Goal: Complete application form: Complete application form

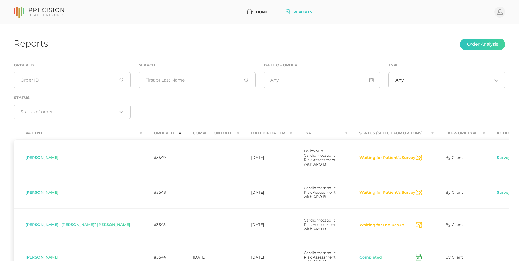
click at [417, 257] on icon at bounding box center [418, 257] width 3 height 1
click at [158, 102] on div "Order ID Search Date of Order Type Any Loading... Status Loading..." at bounding box center [260, 93] width 500 height 63
click at [497, 190] on link "Survey" at bounding box center [504, 192] width 14 height 5
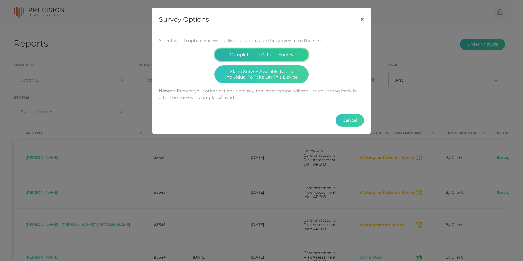
click at [285, 57] on button "Complete the Patient Survey" at bounding box center [261, 54] width 94 height 13
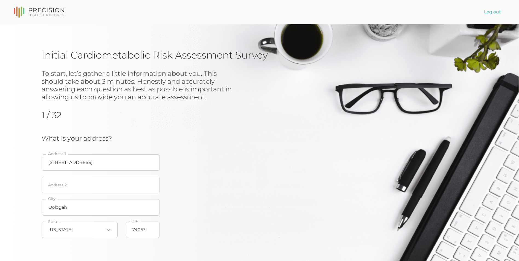
scroll to position [66, 0]
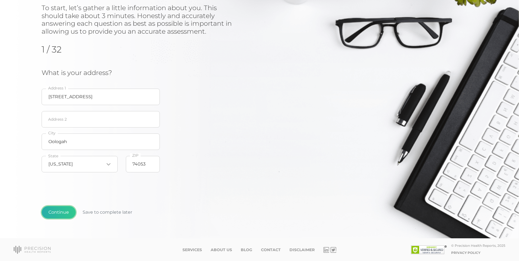
click at [63, 208] on button "Continue" at bounding box center [59, 212] width 34 height 13
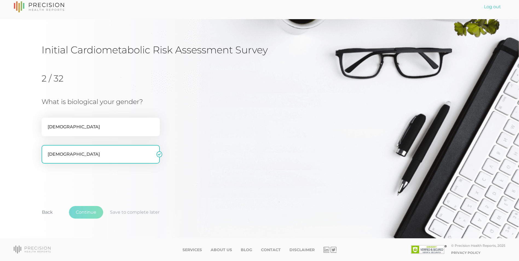
scroll to position [12, 0]
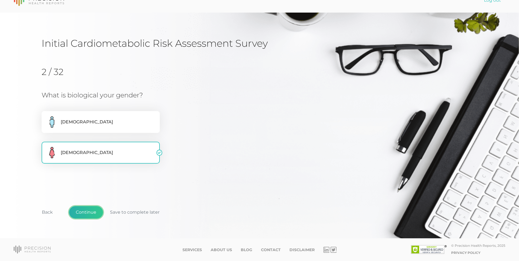
click at [83, 210] on button "Continue" at bounding box center [86, 212] width 34 height 13
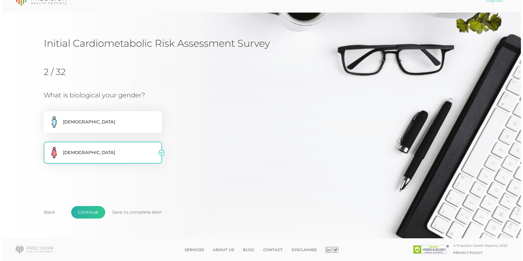
scroll to position [0, 0]
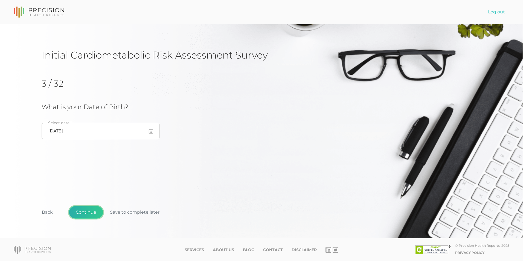
click at [83, 210] on button "Continue" at bounding box center [86, 212] width 34 height 13
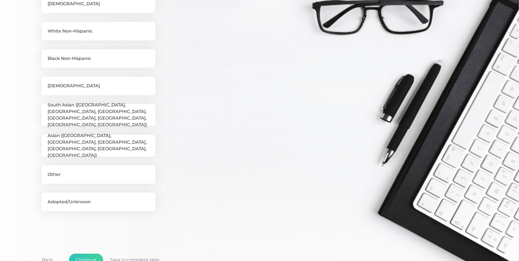
scroll to position [128, 0]
click at [123, 175] on label "Other" at bounding box center [99, 175] width 114 height 19
click at [46, 171] on input "Other" at bounding box center [44, 168] width 4 height 5
checkbox input "true"
click at [88, 259] on button "Continue" at bounding box center [86, 260] width 34 height 13
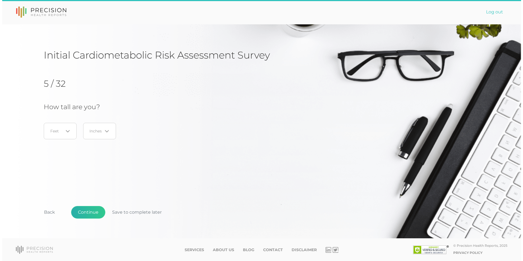
scroll to position [0, 0]
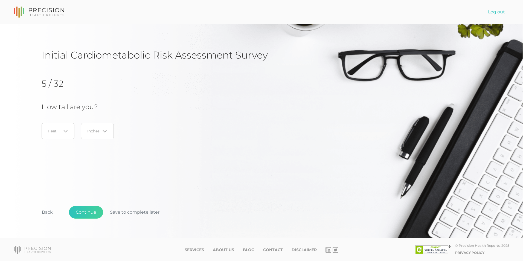
click at [137, 213] on button "Save to complete later" at bounding box center [134, 212] width 63 height 13
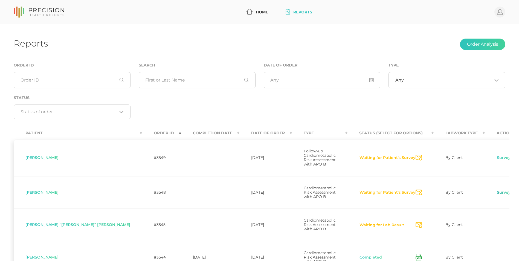
click at [497, 190] on link "Survey" at bounding box center [504, 192] width 14 height 5
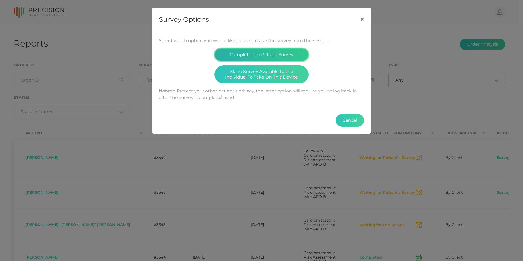
click at [266, 50] on button "Complete the Patient Survey" at bounding box center [261, 54] width 94 height 13
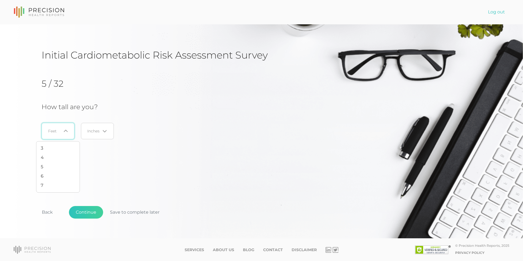
click at [46, 129] on div "Loading..." at bounding box center [58, 131] width 33 height 16
click at [51, 135] on div "Loading..." at bounding box center [58, 131] width 33 height 16
click at [53, 129] on input "Search for option" at bounding box center [54, 130] width 13 height 5
click at [44, 165] on li "5" at bounding box center [57, 166] width 43 height 9
click at [86, 134] on div "Loading..." at bounding box center [97, 131] width 33 height 16
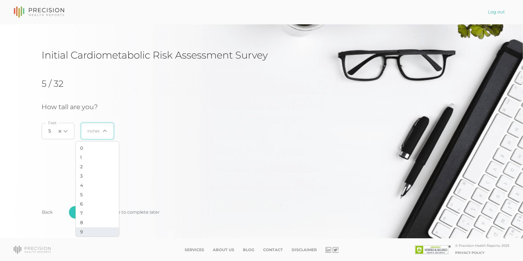
drag, startPoint x: 91, startPoint y: 228, endPoint x: 93, endPoint y: 221, distance: 7.9
click at [91, 228] on li "9" at bounding box center [97, 231] width 43 height 9
click at [93, 214] on button "Continue" at bounding box center [86, 212] width 34 height 13
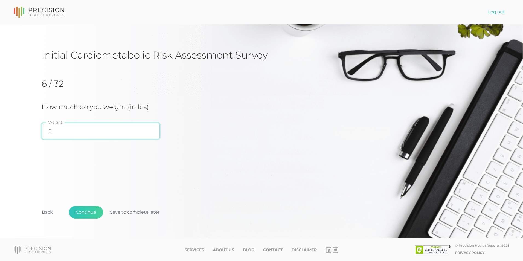
click at [60, 132] on input "0" at bounding box center [101, 131] width 118 height 16
click at [104, 132] on input "0" at bounding box center [101, 131] width 118 height 16
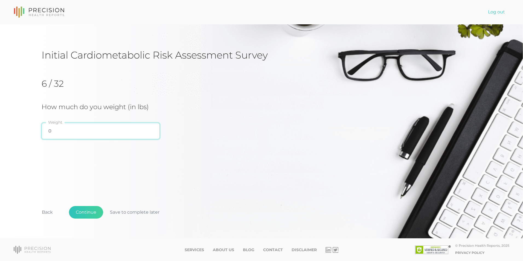
click at [104, 132] on input "0" at bounding box center [101, 131] width 118 height 16
type input "191"
click at [101, 210] on button "Continue" at bounding box center [86, 212] width 34 height 13
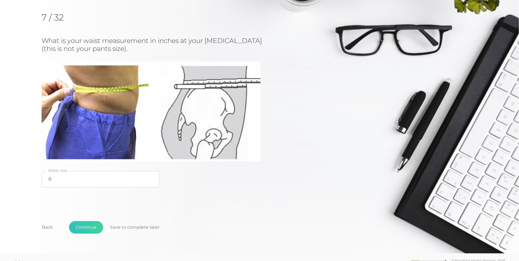
scroll to position [81, 0]
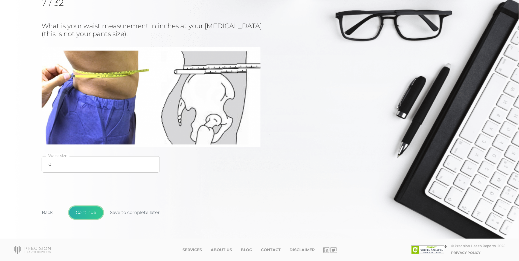
click at [86, 212] on button "Continue" at bounding box center [86, 212] width 34 height 13
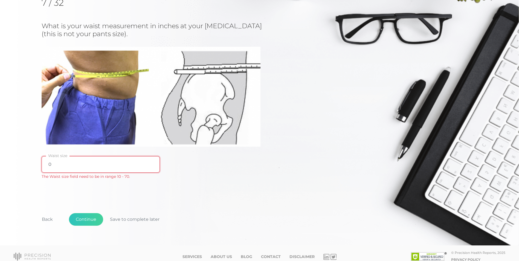
click at [57, 165] on input "0" at bounding box center [101, 164] width 118 height 16
click at [109, 192] on div "Initial Cardiometabolic Risk Assessment Survey 7 / 32 What is your waist measur…" at bounding box center [260, 105] width 436 height 275
click at [66, 163] on input "-" at bounding box center [101, 164] width 118 height 16
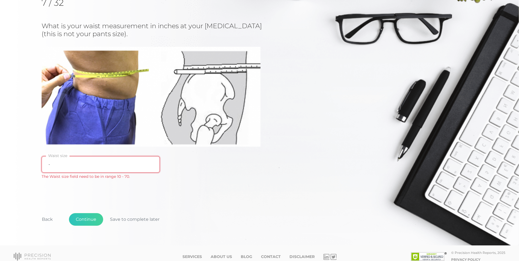
click at [66, 163] on input "-" at bounding box center [101, 164] width 118 height 16
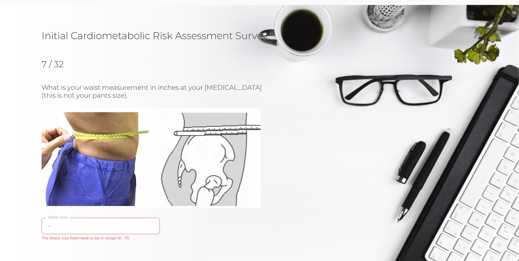
scroll to position [42, 0]
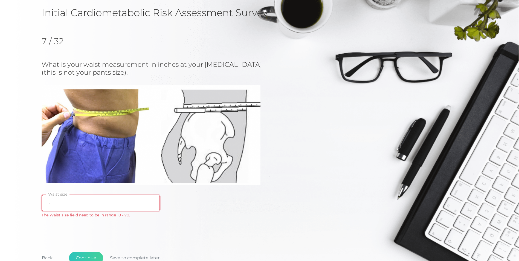
click at [63, 201] on input "-" at bounding box center [101, 203] width 118 height 16
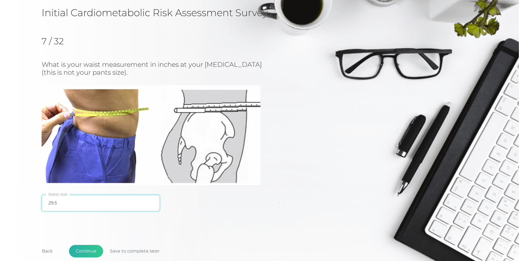
type input "29.5"
click at [90, 249] on button "Continue" at bounding box center [86, 251] width 34 height 13
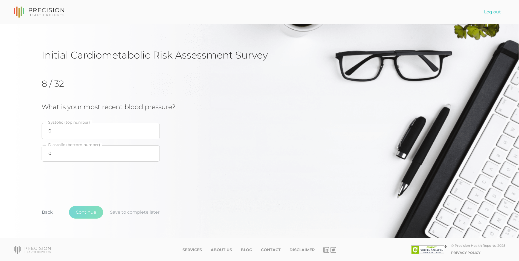
scroll to position [0, 0]
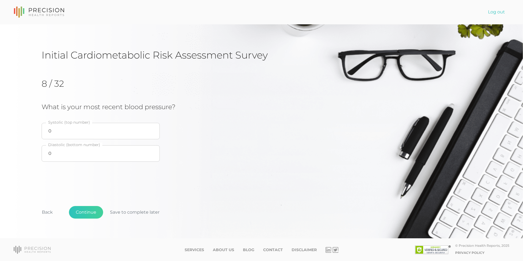
drag, startPoint x: 77, startPoint y: 120, endPoint x: 76, endPoint y: 126, distance: 6.7
click at [76, 120] on div "What is your most recent blood pressure? 0 Systolic (top number) 0 Diastolic (b…" at bounding box center [174, 134] width 264 height 62
click at [77, 134] on input "0" at bounding box center [101, 131] width 118 height 16
type input "110"
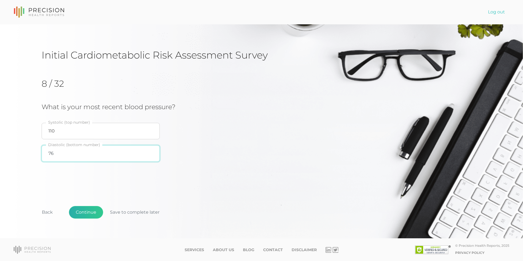
type input "76"
click at [87, 207] on button "Continue" at bounding box center [86, 212] width 34 height 13
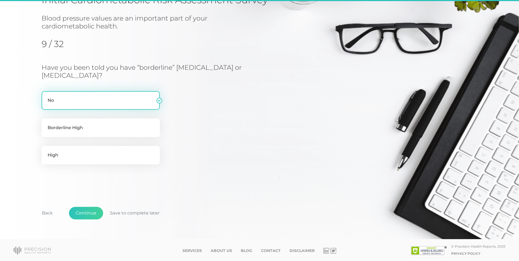
scroll to position [56, 0]
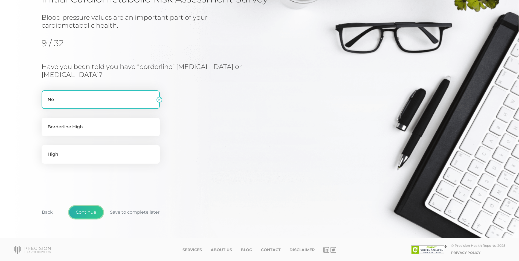
click at [87, 211] on button "Continue" at bounding box center [86, 212] width 34 height 13
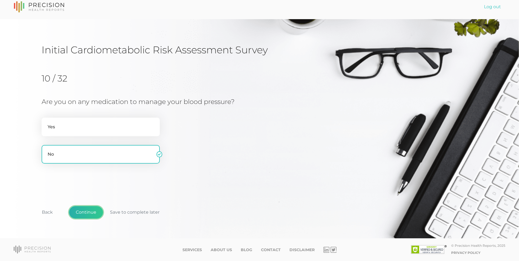
click at [83, 211] on button "Continue" at bounding box center [86, 212] width 34 height 13
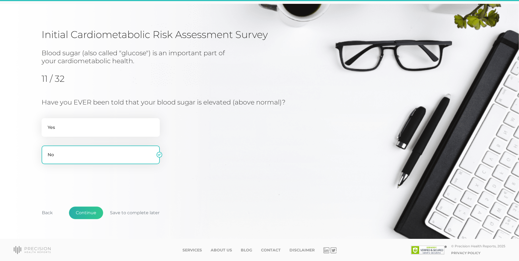
scroll to position [21, 0]
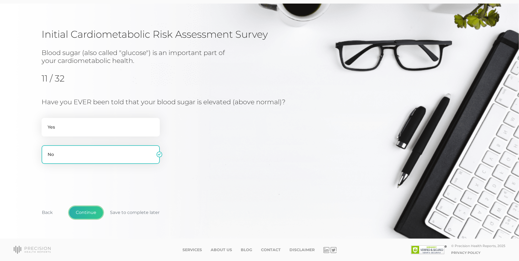
click at [84, 216] on button "Continue" at bounding box center [86, 212] width 34 height 13
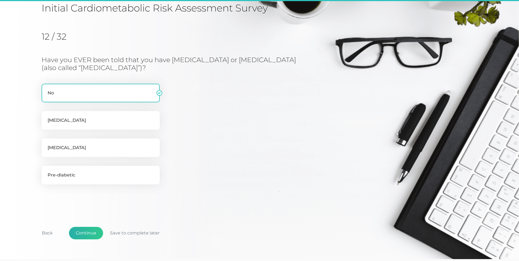
scroll to position [68, 0]
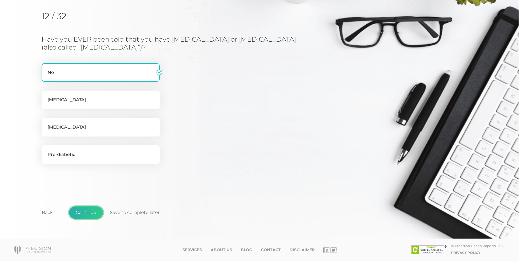
click at [83, 217] on button "Continue" at bounding box center [86, 212] width 34 height 13
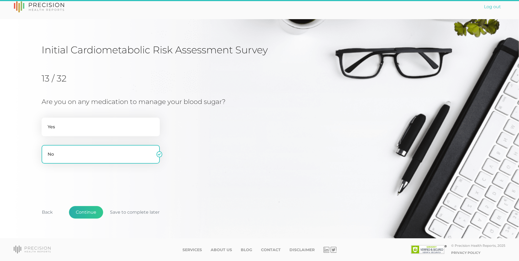
scroll to position [5, 0]
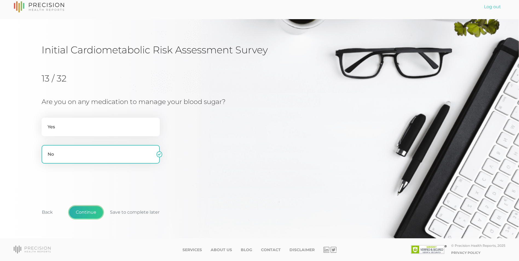
click at [81, 208] on button "Continue" at bounding box center [86, 212] width 34 height 13
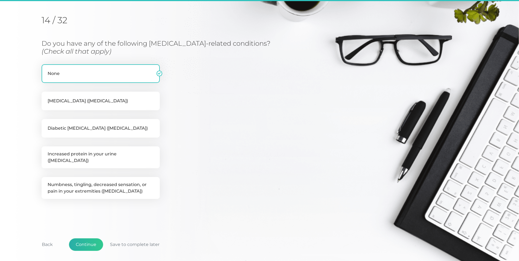
scroll to position [70, 0]
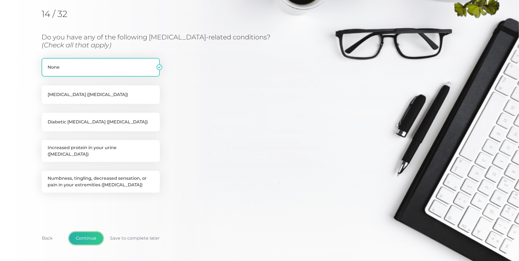
click at [93, 233] on button "Continue" at bounding box center [86, 238] width 34 height 13
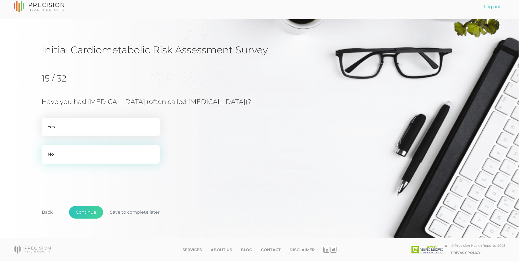
click at [86, 153] on label "No" at bounding box center [101, 154] width 118 height 19
click at [46, 150] on input "No" at bounding box center [44, 147] width 4 height 5
radio input "true"
click at [84, 212] on button "Continue" at bounding box center [86, 212] width 34 height 13
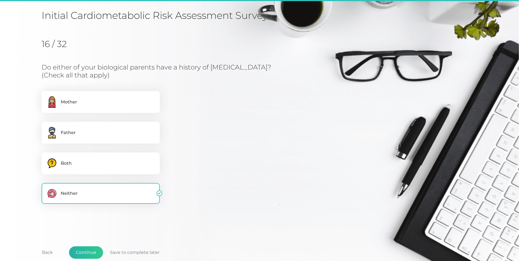
scroll to position [68, 0]
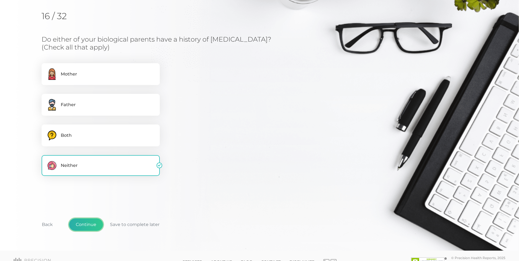
click at [83, 223] on button "Continue" at bounding box center [86, 224] width 34 height 13
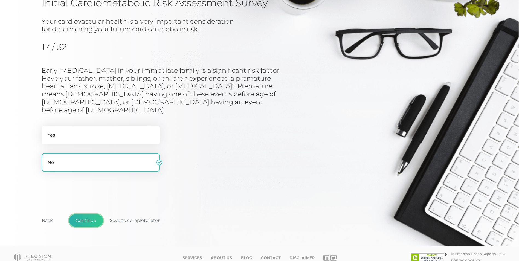
click at [90, 216] on button "Continue" at bounding box center [86, 220] width 34 height 13
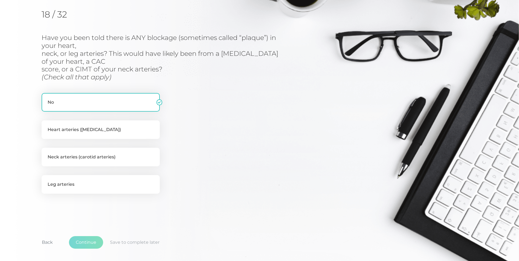
scroll to position [70, 0]
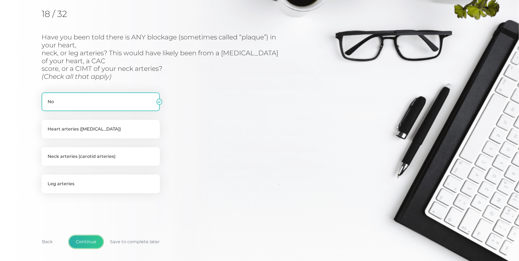
click at [87, 236] on button "Continue" at bounding box center [86, 242] width 34 height 13
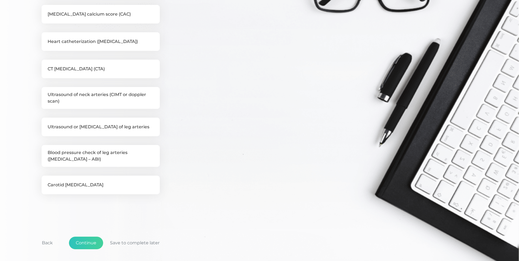
scroll to position [154, 0]
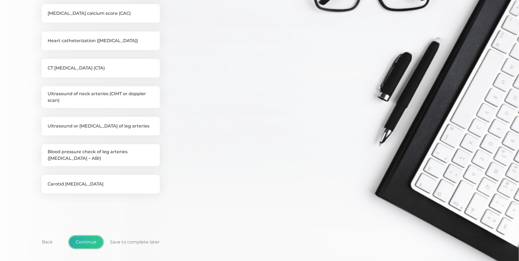
click at [92, 237] on button "Continue" at bounding box center [86, 242] width 34 height 13
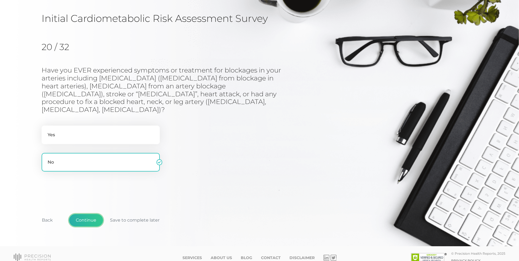
click at [83, 214] on button "Continue" at bounding box center [86, 220] width 34 height 13
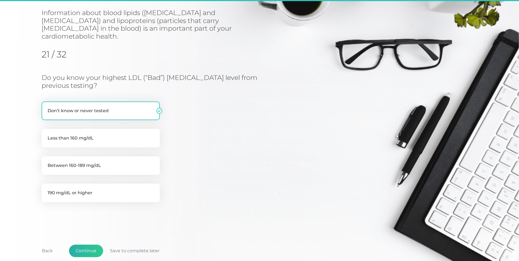
scroll to position [70, 0]
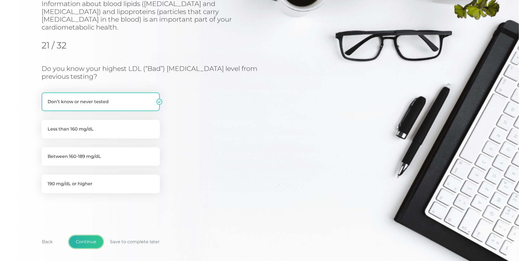
click at [85, 236] on button "Continue" at bounding box center [86, 242] width 34 height 13
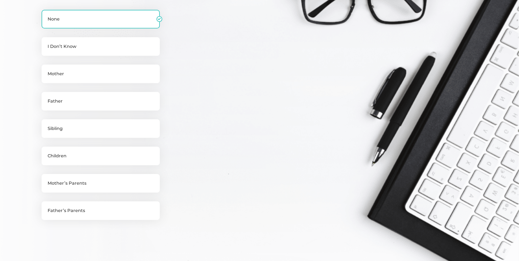
scroll to position [205, 0]
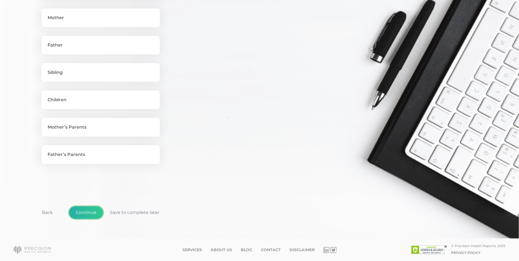
click at [91, 213] on button "Continue" at bounding box center [86, 212] width 34 height 13
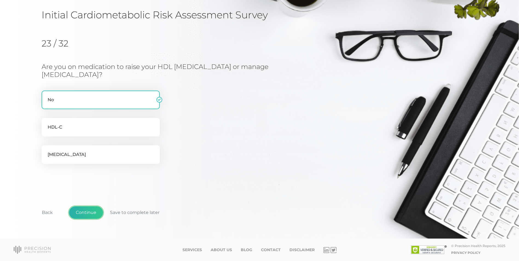
click at [95, 212] on button "Continue" at bounding box center [86, 212] width 34 height 13
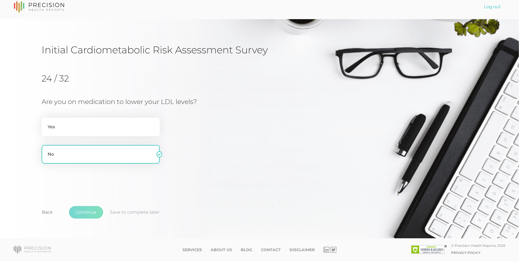
scroll to position [5, 0]
click at [95, 209] on button "Continue" at bounding box center [86, 212] width 34 height 13
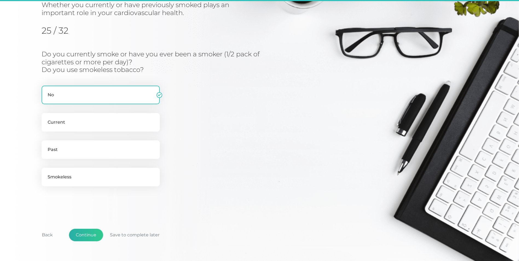
scroll to position [70, 0]
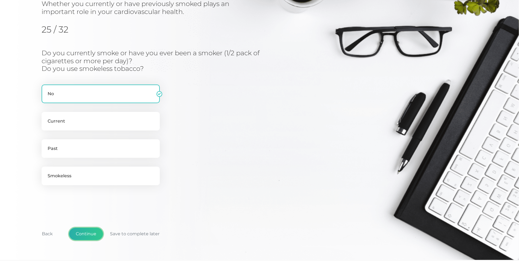
click at [92, 231] on button "Continue" at bounding box center [86, 234] width 34 height 13
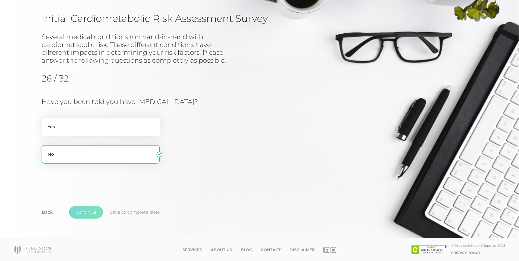
scroll to position [37, 0]
click at [84, 209] on button "Continue" at bounding box center [86, 212] width 34 height 13
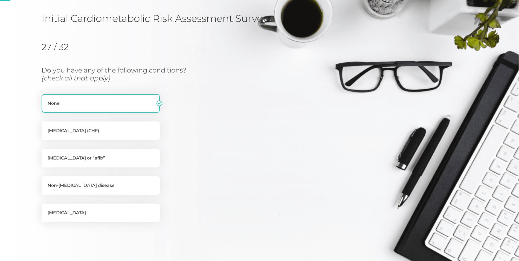
scroll to position [70, 0]
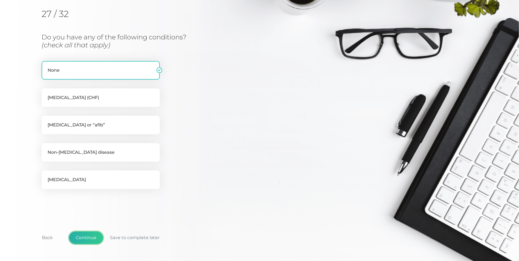
click at [97, 241] on button "Continue" at bounding box center [86, 237] width 34 height 13
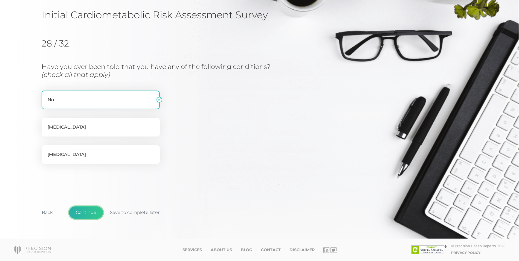
click at [88, 208] on button "Continue" at bounding box center [86, 212] width 34 height 13
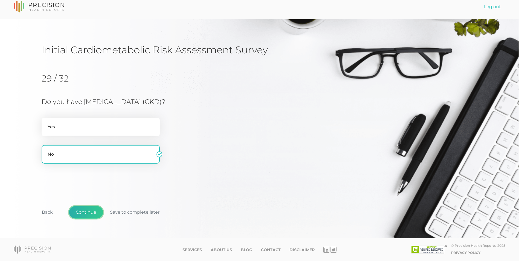
click at [88, 214] on button "Continue" at bounding box center [86, 212] width 34 height 13
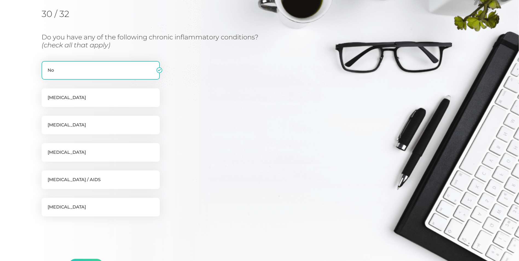
scroll to position [122, 0]
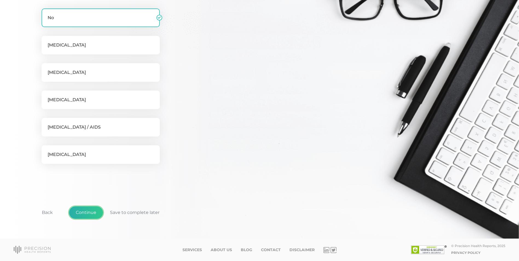
click at [90, 211] on button "Continue" at bounding box center [86, 212] width 34 height 13
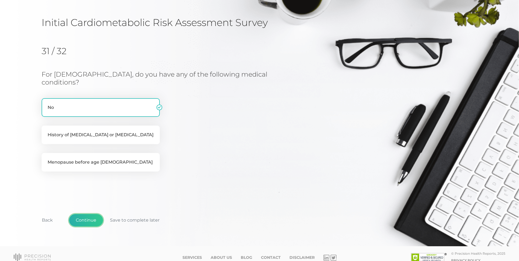
click at [90, 214] on button "Continue" at bounding box center [86, 220] width 34 height 13
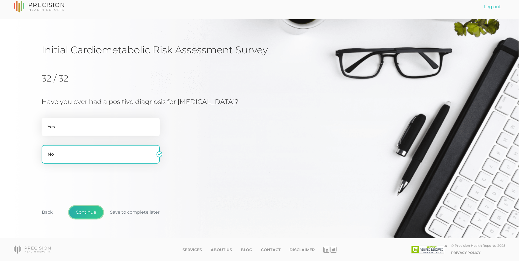
click at [89, 213] on button "Continue" at bounding box center [86, 212] width 34 height 13
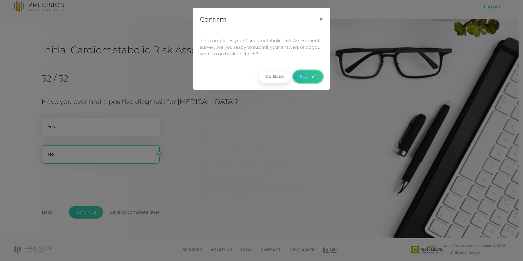
click at [313, 78] on button "Submit" at bounding box center [308, 76] width 30 height 13
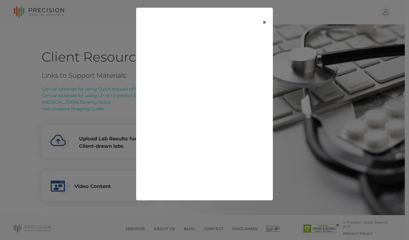
click at [270, 21] on button "×" at bounding box center [264, 22] width 17 height 23
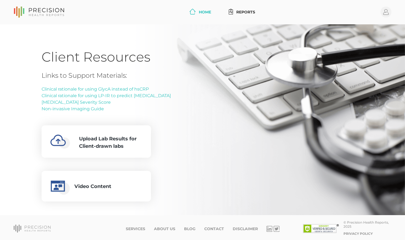
click at [201, 13] on link "Home" at bounding box center [200, 12] width 26 height 10
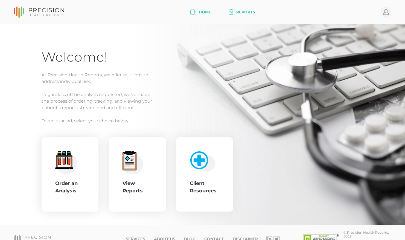
click at [237, 15] on link "Reports" at bounding box center [242, 12] width 31 height 10
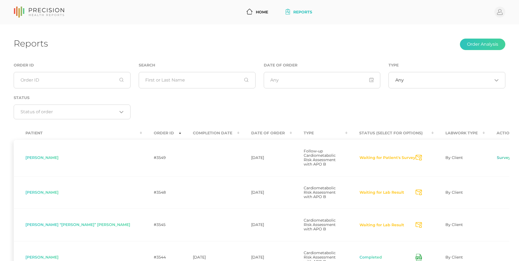
click at [497, 155] on link "Survey" at bounding box center [504, 157] width 14 height 5
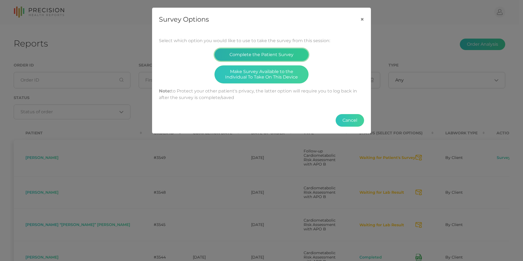
click at [274, 52] on button "Complete the Patient Survey" at bounding box center [261, 54] width 94 height 13
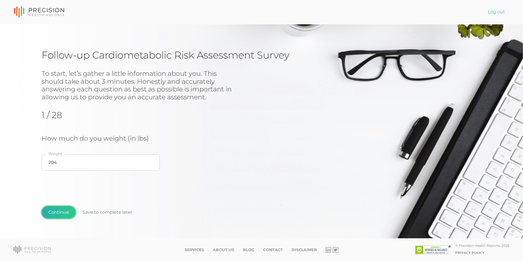
click at [51, 211] on button "Continue" at bounding box center [59, 212] width 34 height 13
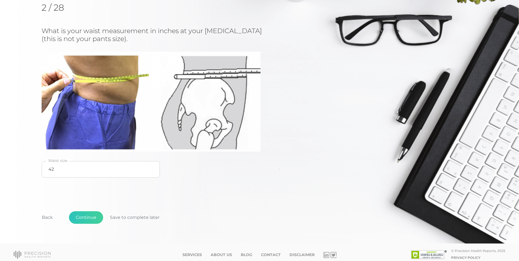
scroll to position [81, 0]
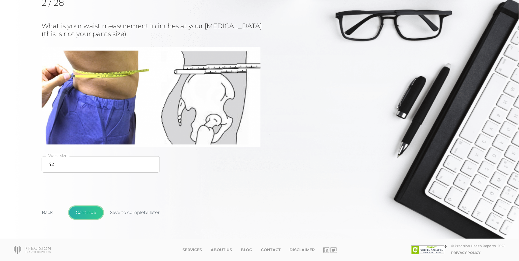
click at [89, 208] on button "Continue" at bounding box center [86, 212] width 34 height 13
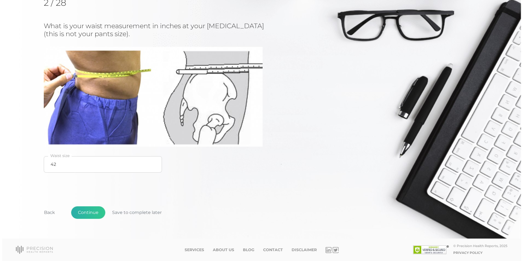
scroll to position [0, 0]
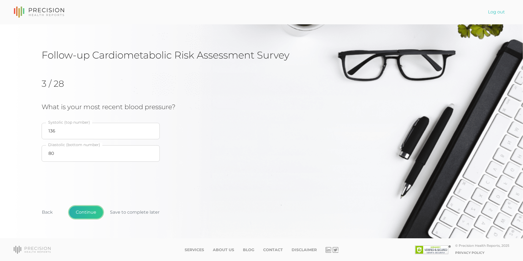
click at [88, 208] on button "Continue" at bounding box center [86, 212] width 34 height 13
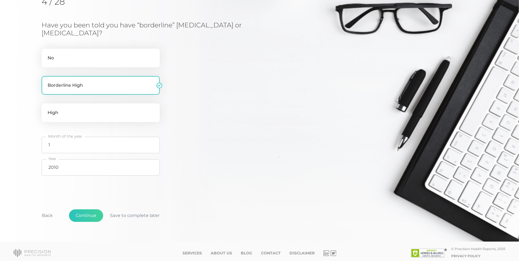
scroll to position [98, 0]
click at [92, 217] on button "Continue" at bounding box center [86, 215] width 34 height 13
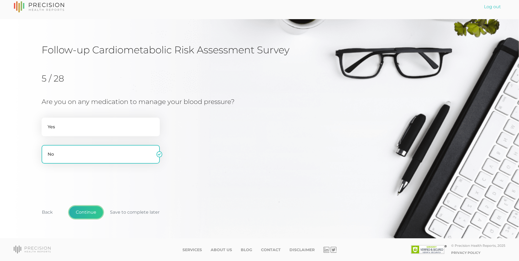
click at [83, 214] on button "Continue" at bounding box center [86, 212] width 34 height 13
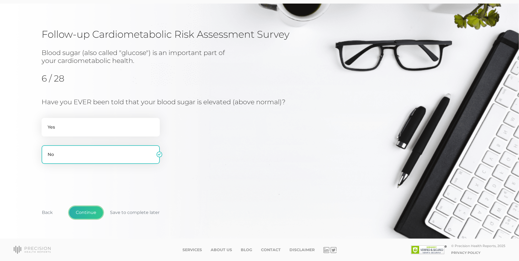
click at [83, 214] on button "Continue" at bounding box center [86, 212] width 34 height 13
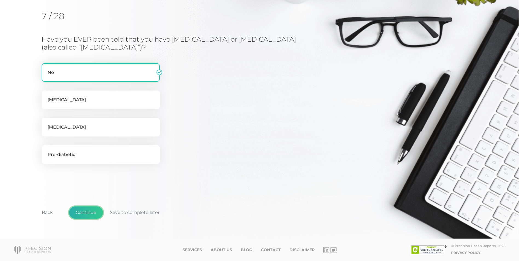
click at [83, 214] on button "Continue" at bounding box center [86, 212] width 34 height 13
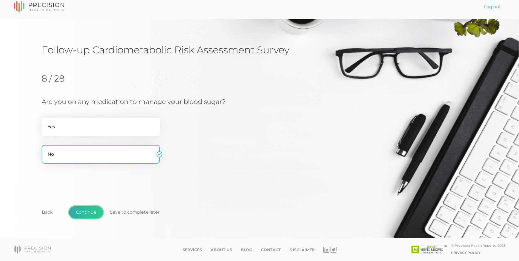
click at [83, 214] on button "Continue" at bounding box center [86, 212] width 34 height 13
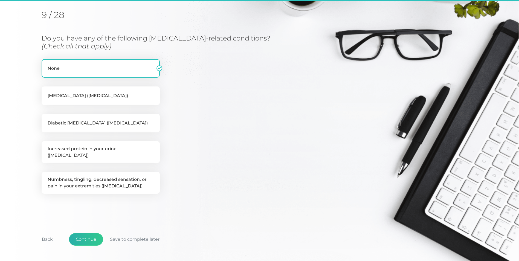
scroll to position [70, 0]
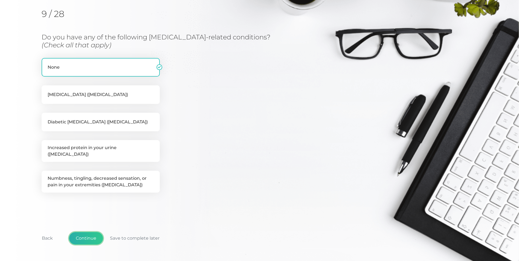
click at [82, 232] on button "Continue" at bounding box center [86, 238] width 34 height 13
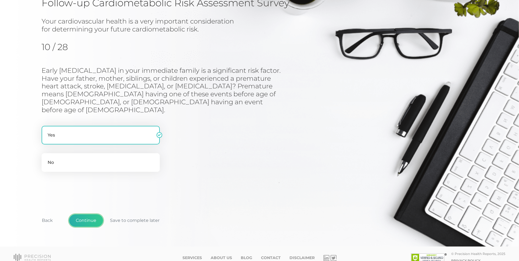
click at [85, 214] on button "Continue" at bounding box center [86, 220] width 34 height 13
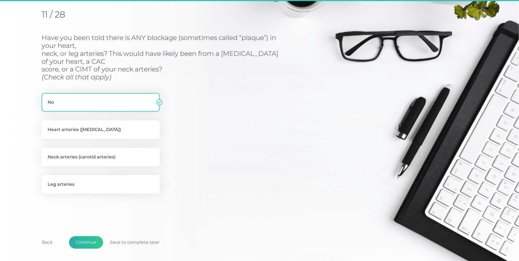
scroll to position [70, 0]
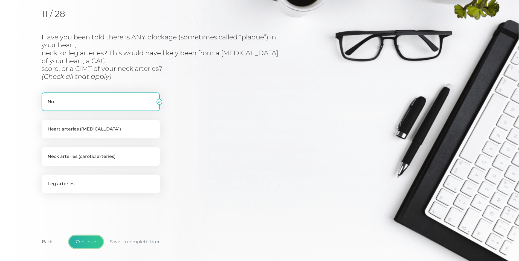
click at [86, 236] on button "Continue" at bounding box center [86, 242] width 34 height 13
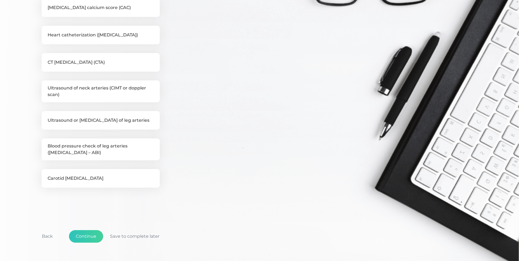
scroll to position [164, 0]
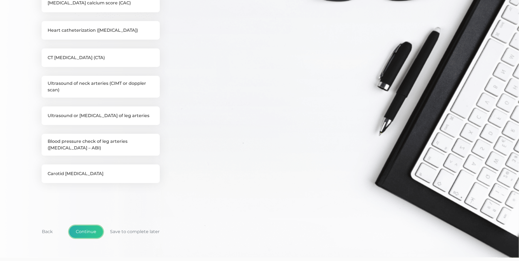
click at [95, 232] on button "Continue" at bounding box center [86, 231] width 34 height 13
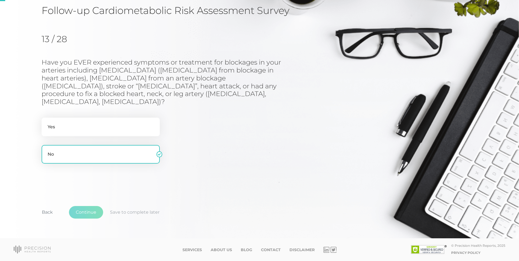
scroll to position [37, 0]
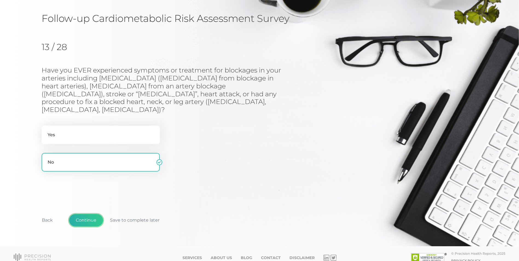
click at [89, 216] on button "Continue" at bounding box center [86, 220] width 34 height 13
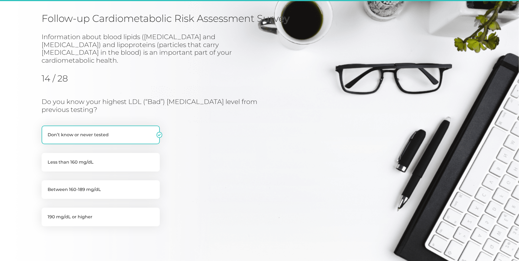
scroll to position [70, 0]
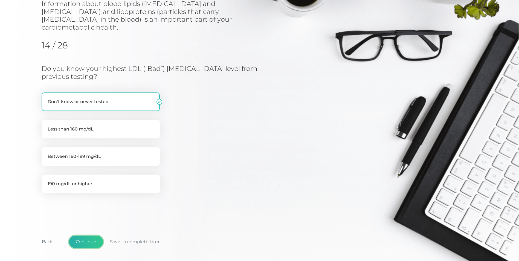
click at [83, 238] on button "Continue" at bounding box center [86, 242] width 34 height 13
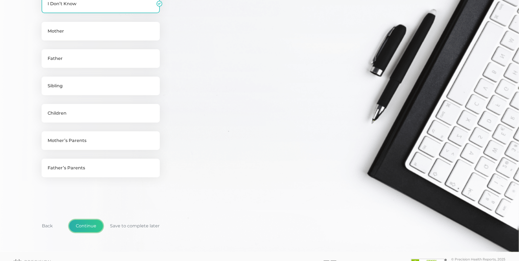
click at [88, 231] on button "Continue" at bounding box center [86, 226] width 34 height 13
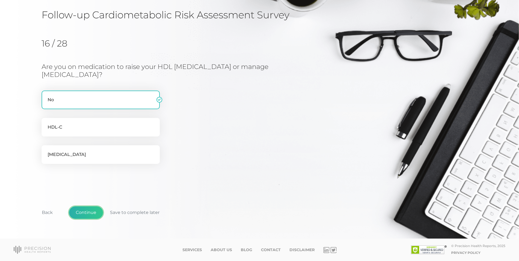
click at [80, 212] on button "Continue" at bounding box center [86, 212] width 34 height 13
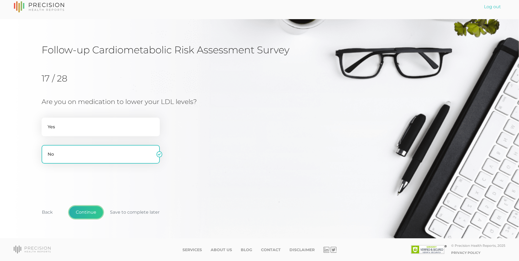
click at [83, 215] on button "Continue" at bounding box center [86, 212] width 34 height 13
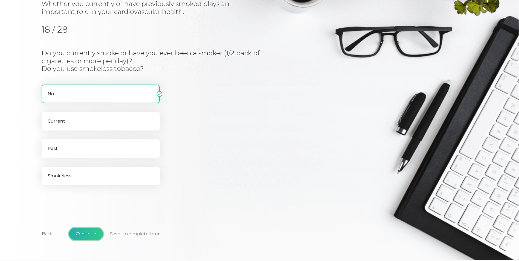
click at [90, 235] on button "Continue" at bounding box center [86, 234] width 34 height 13
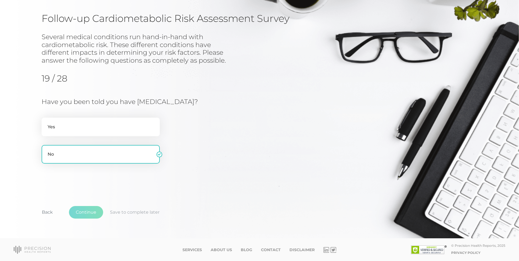
scroll to position [37, 0]
click at [88, 214] on button "Continue" at bounding box center [86, 212] width 34 height 13
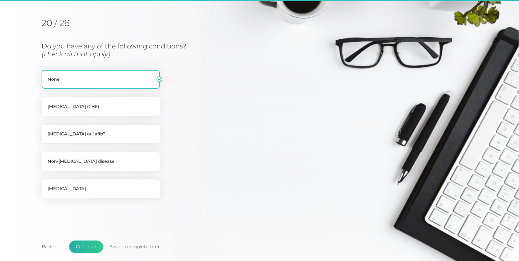
scroll to position [70, 0]
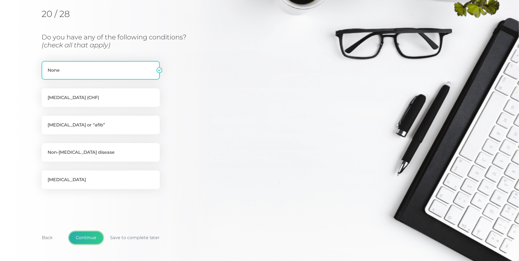
click at [80, 241] on button "Continue" at bounding box center [86, 237] width 34 height 13
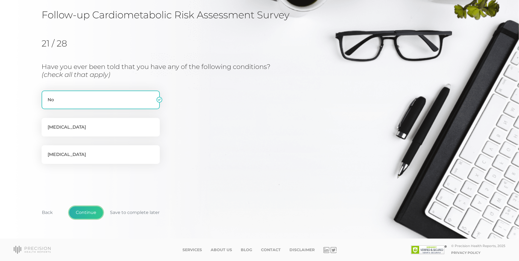
click at [89, 212] on button "Continue" at bounding box center [86, 212] width 34 height 13
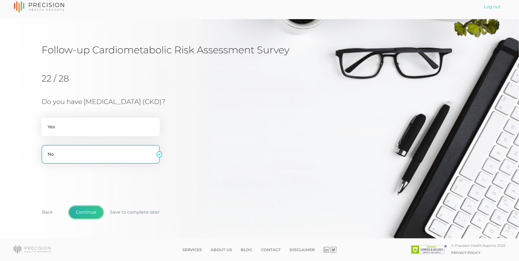
click at [89, 212] on button "Continue" at bounding box center [86, 212] width 34 height 13
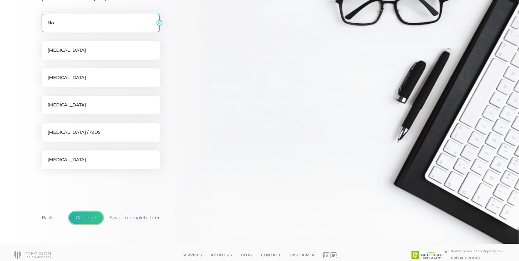
click at [80, 218] on button "Continue" at bounding box center [86, 217] width 34 height 13
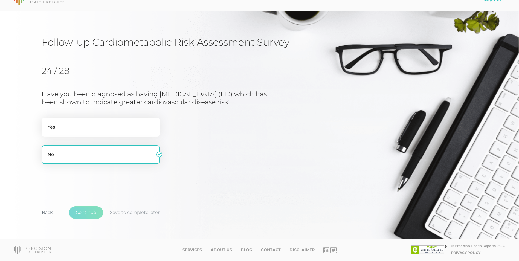
scroll to position [13, 0]
click at [88, 206] on div "Back Continue Save to complete later" at bounding box center [260, 215] width 436 height 40
click at [86, 211] on button "Continue" at bounding box center [86, 212] width 34 height 13
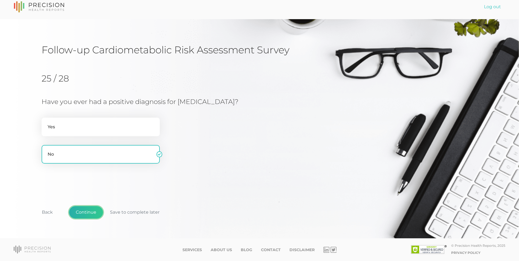
click at [86, 211] on button "Continue" at bounding box center [86, 212] width 34 height 13
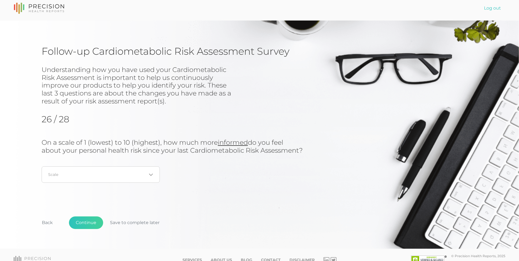
scroll to position [4, 0]
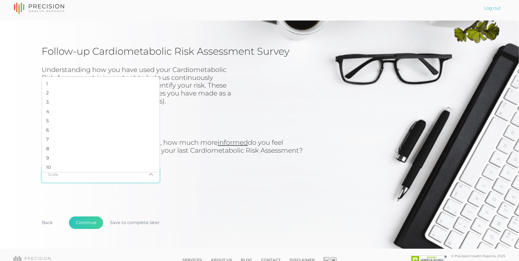
click at [151, 177] on span "Search for option" at bounding box center [151, 174] width 4 height 5
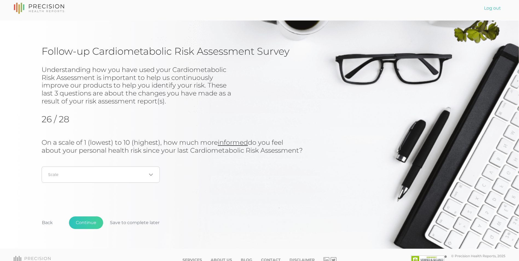
click at [239, 195] on div "Understanding how you have used your Cardiometabolic Risk Assessment is importa…" at bounding box center [260, 130] width 436 height 129
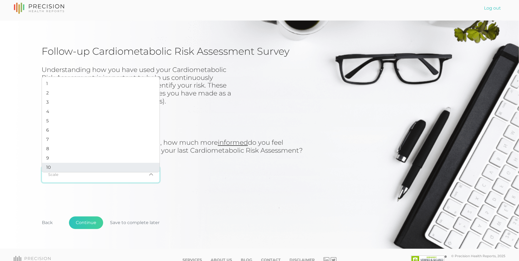
click at [117, 177] on input "Search for option" at bounding box center [97, 174] width 98 height 5
click at [104, 166] on li "10" at bounding box center [101, 167] width 118 height 9
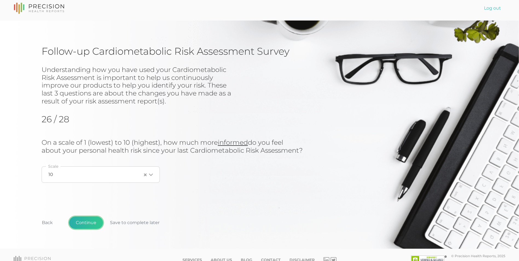
click at [92, 228] on button "Continue" at bounding box center [86, 222] width 34 height 13
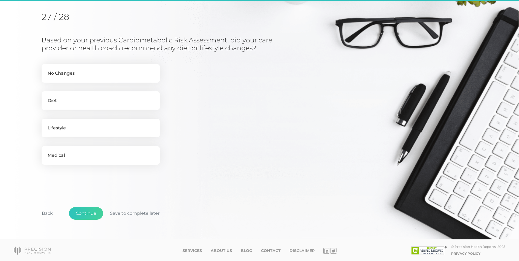
scroll to position [68, 0]
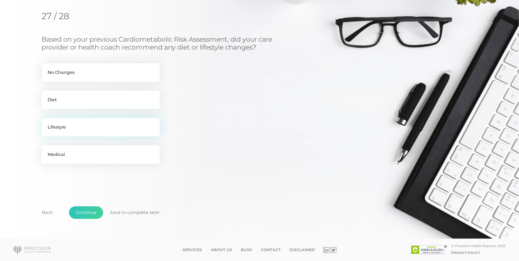
click at [110, 127] on label "Lifestyle" at bounding box center [101, 127] width 118 height 19
click at [46, 123] on input "Lifestyle" at bounding box center [44, 120] width 4 height 5
checkbox input "true"
click at [145, 102] on label "Diet" at bounding box center [101, 100] width 118 height 19
click at [46, 96] on input "Diet" at bounding box center [44, 93] width 4 height 5
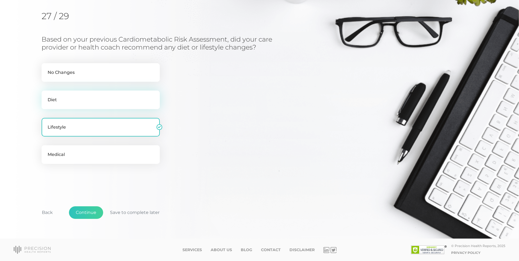
checkbox input "true"
click at [115, 152] on label "Medical" at bounding box center [101, 154] width 118 height 19
click at [46, 151] on input "Medical" at bounding box center [44, 147] width 4 height 5
checkbox input "true"
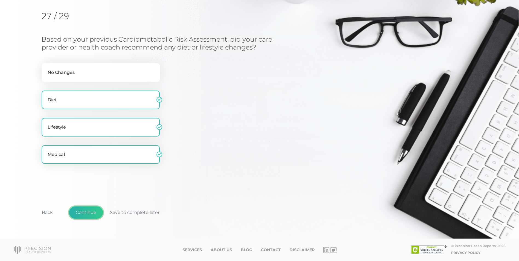
click at [87, 217] on button "Continue" at bounding box center [86, 212] width 34 height 13
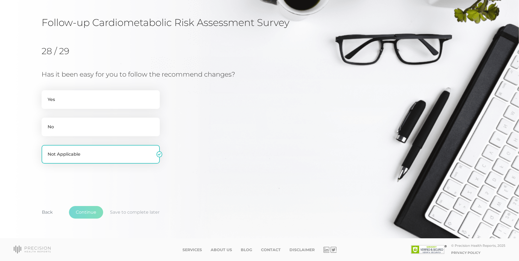
scroll to position [33, 0]
click at [90, 209] on button "Continue" at bounding box center [86, 212] width 34 height 13
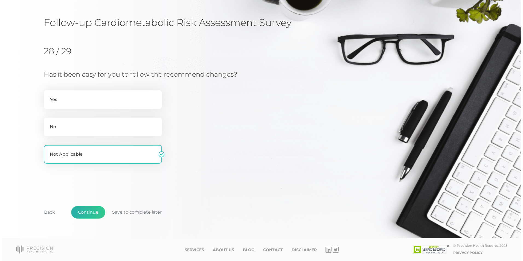
scroll to position [0, 0]
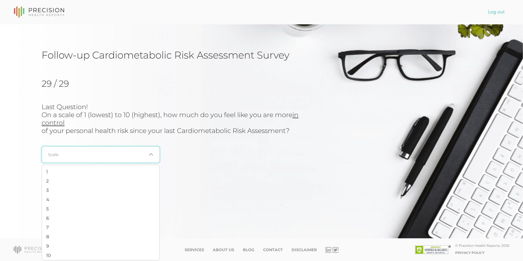
click at [126, 159] on div "Loading..." at bounding box center [101, 154] width 118 height 16
click at [53, 255] on li "10" at bounding box center [101, 255] width 118 height 9
click at [91, 213] on button "Continue" at bounding box center [86, 212] width 34 height 13
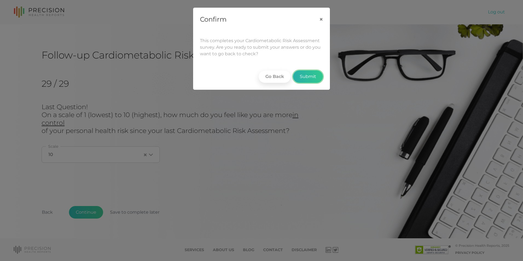
click at [311, 74] on button "Submit" at bounding box center [308, 76] width 30 height 13
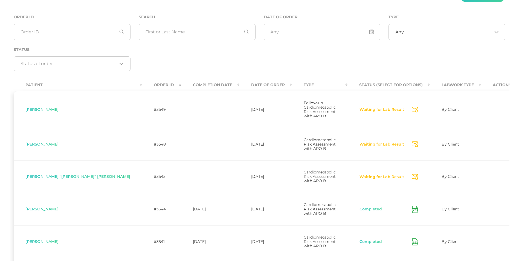
scroll to position [51, 0]
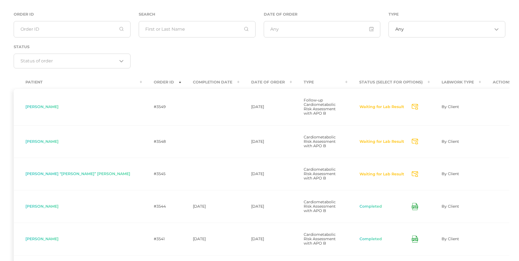
click at [239, 80] on th "Date Of Order" at bounding box center [265, 82] width 53 height 12
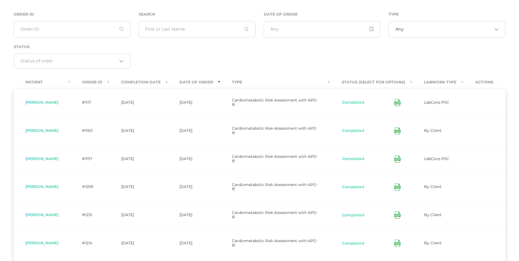
click at [210, 83] on th "Date Of Order" at bounding box center [194, 82] width 53 height 12
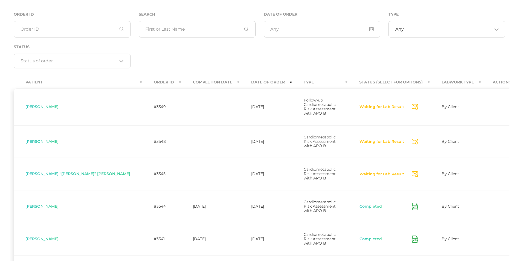
click at [181, 83] on th "Completion Date" at bounding box center [210, 82] width 58 height 12
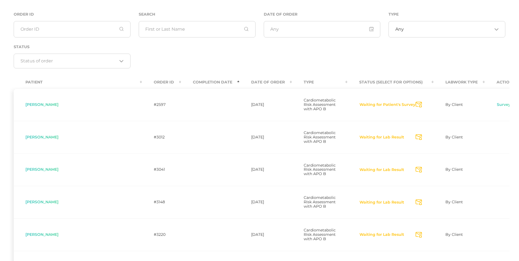
click at [181, 83] on th "Completion Date" at bounding box center [210, 82] width 58 height 12
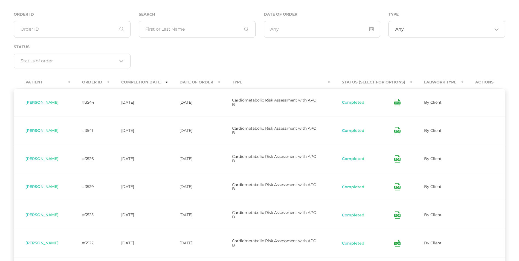
drag, startPoint x: 205, startPoint y: 82, endPoint x: 208, endPoint y: 86, distance: 5.2
click at [205, 82] on th "Date Of Order" at bounding box center [194, 82] width 53 height 12
click at [208, 80] on th "Date Of Order" at bounding box center [194, 82] width 53 height 12
